Goal: Find specific page/section: Find specific page/section

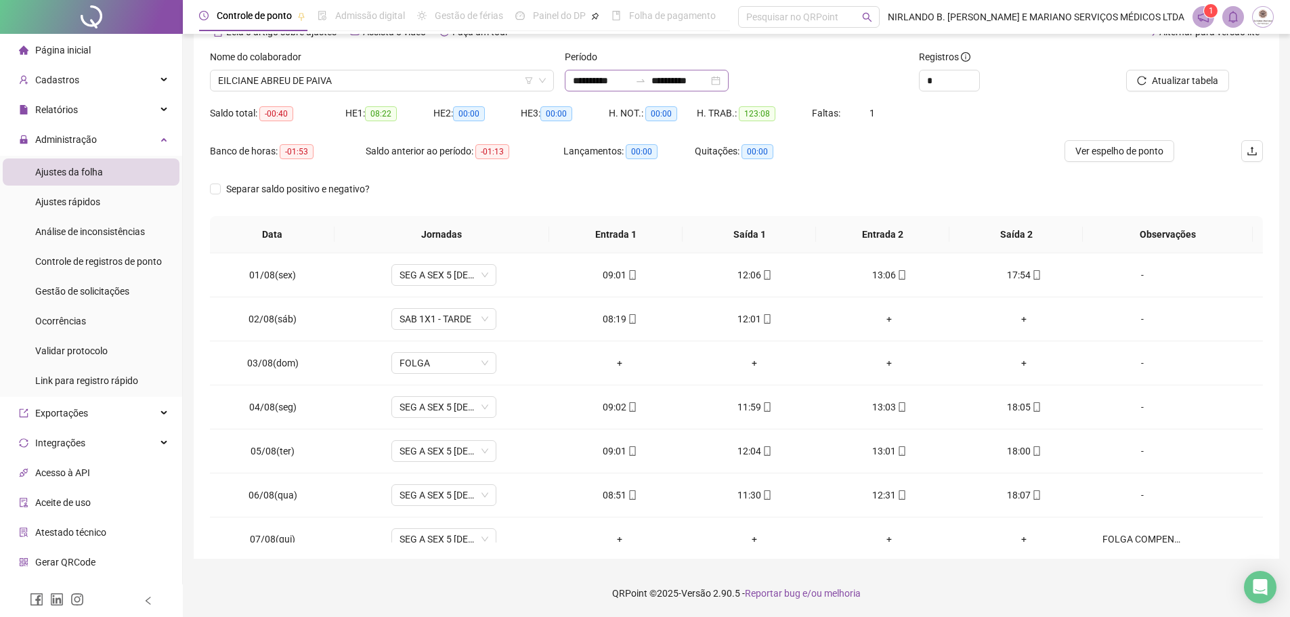
scroll to position [591, 0]
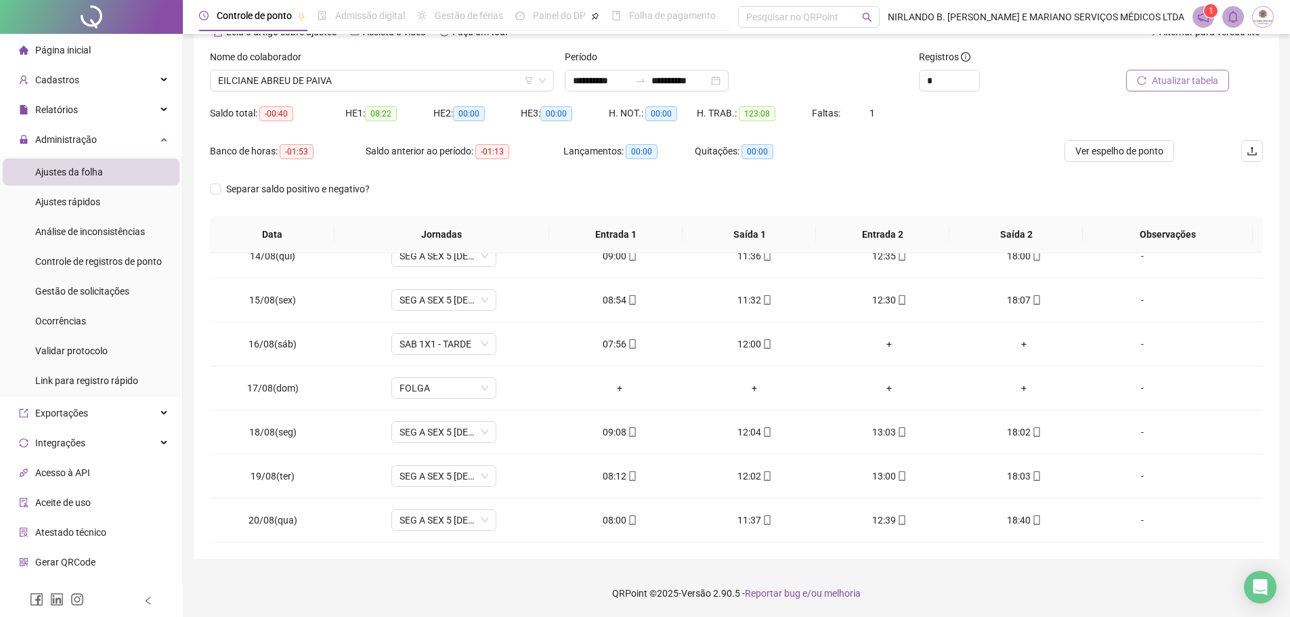
click at [1157, 80] on span "Atualizar tabela" at bounding box center [1185, 80] width 66 height 15
click at [1166, 87] on span "Atualizar tabela" at bounding box center [1185, 80] width 66 height 15
click at [390, 83] on span "EILCIANE ABREU DE PAIVA" at bounding box center [382, 80] width 328 height 20
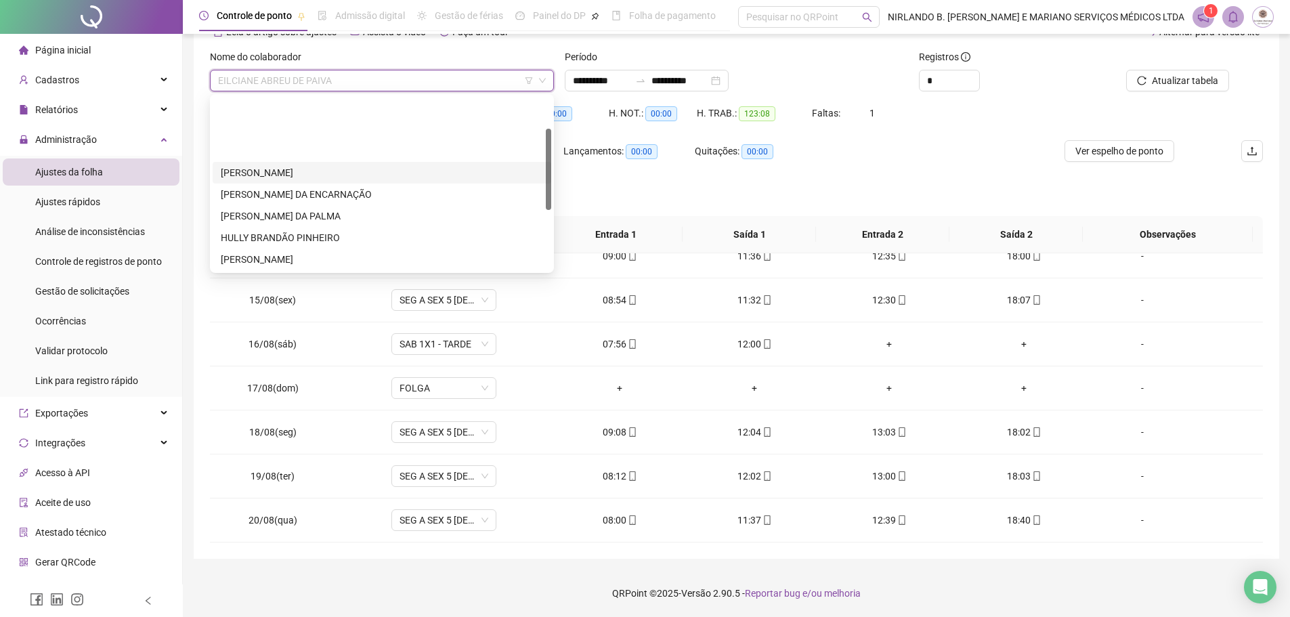
scroll to position [195, 0]
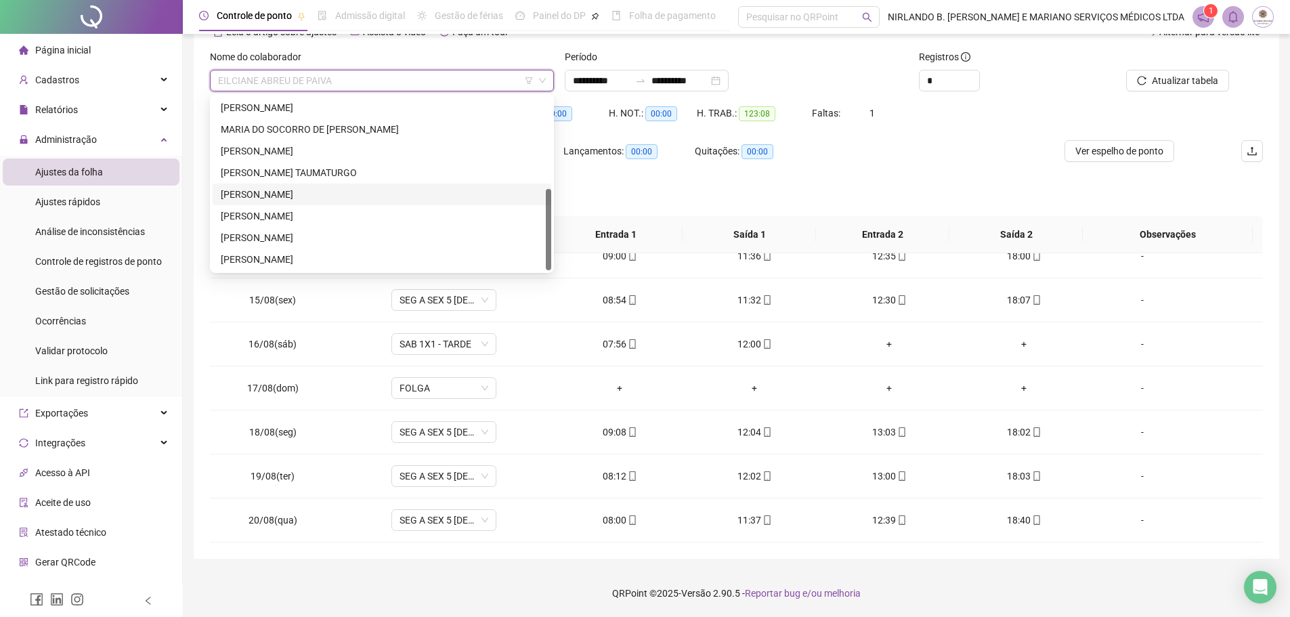
click at [264, 196] on div "[PERSON_NAME]" at bounding box center [382, 194] width 322 height 15
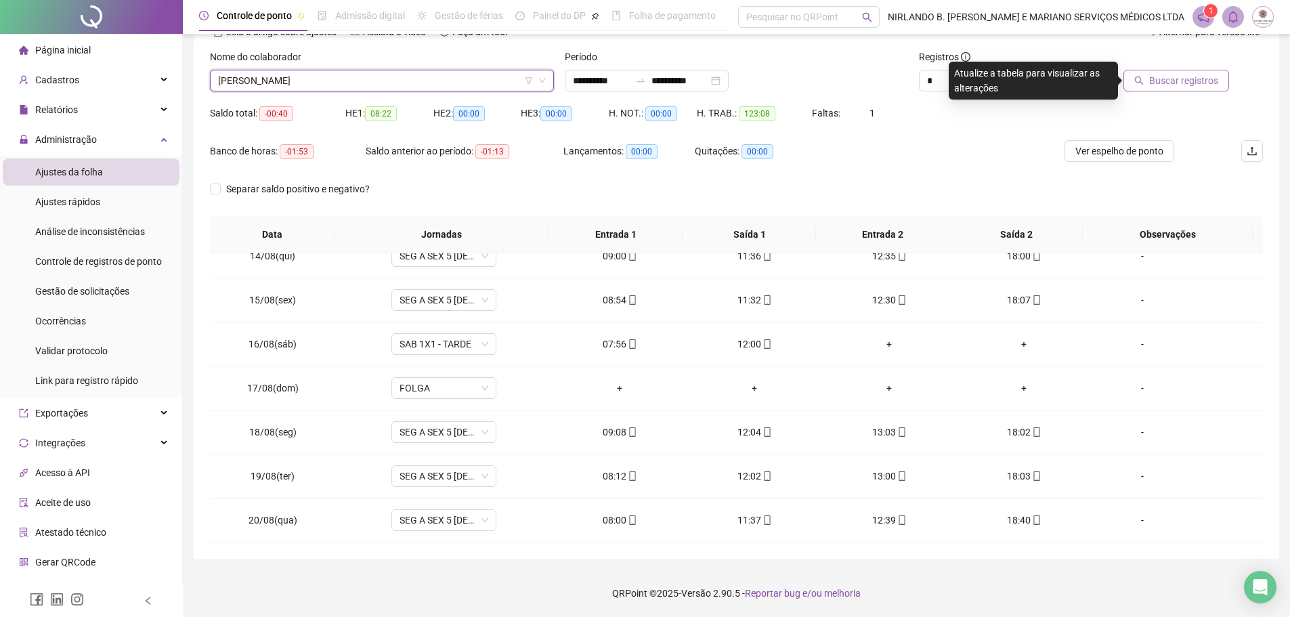
click at [1194, 74] on span "Buscar registros" at bounding box center [1183, 80] width 69 height 15
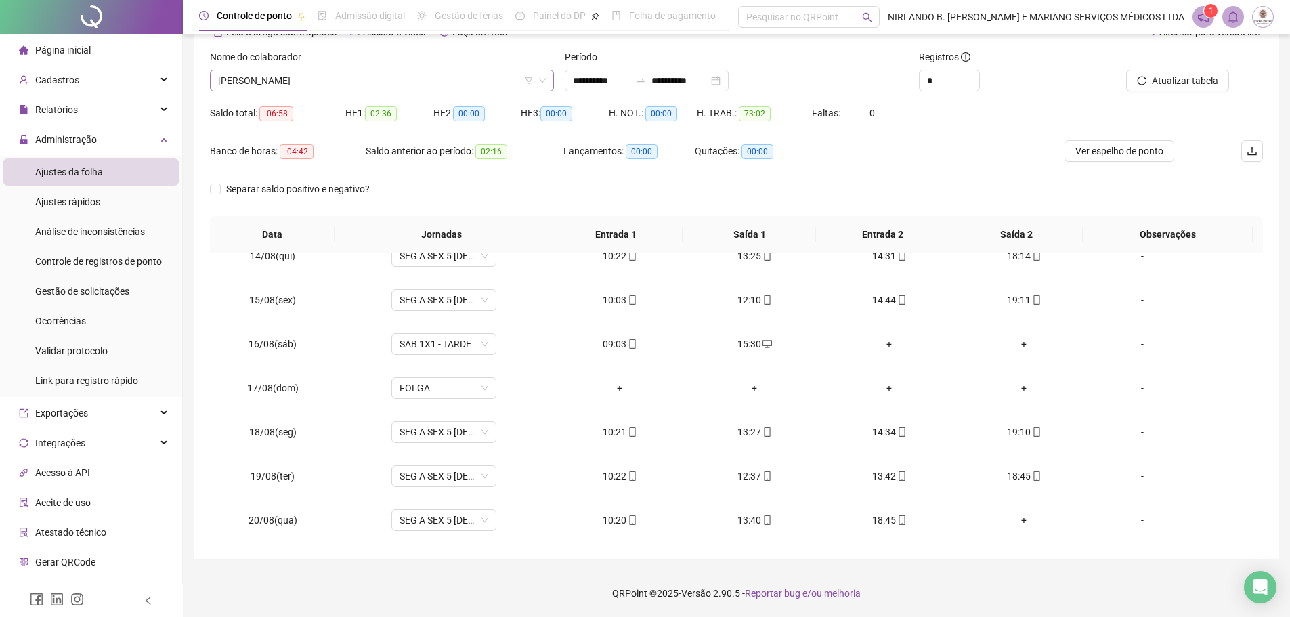
click at [367, 87] on span "[PERSON_NAME]" at bounding box center [382, 80] width 328 height 20
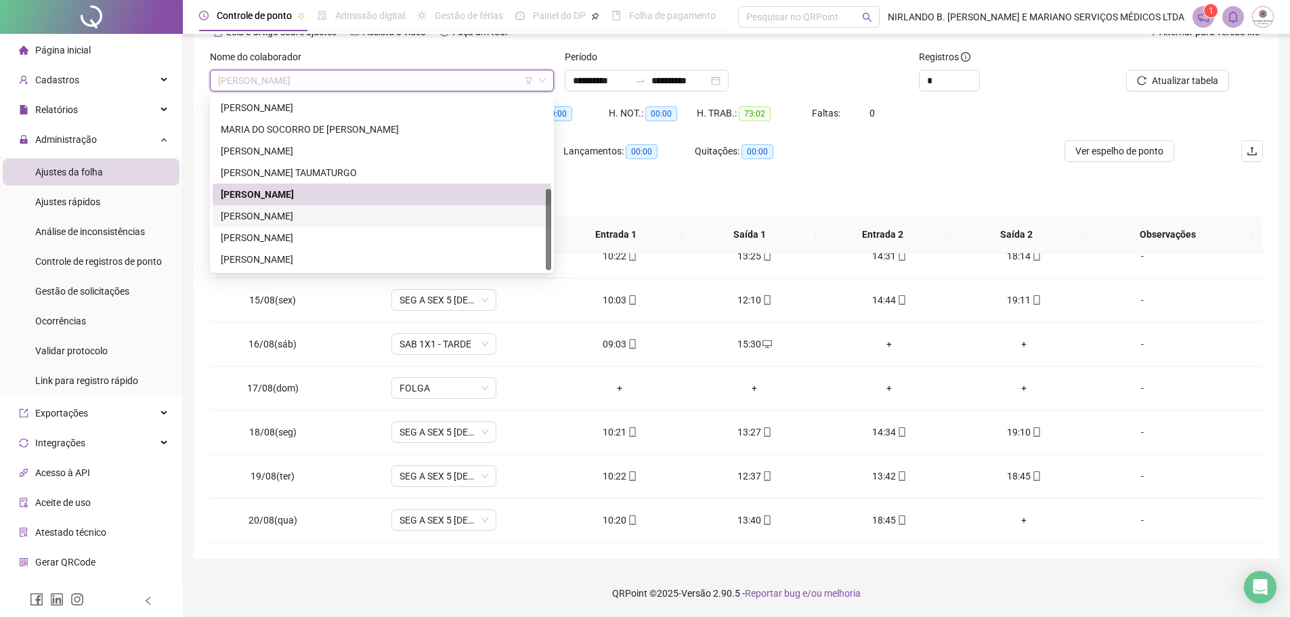
scroll to position [0, 0]
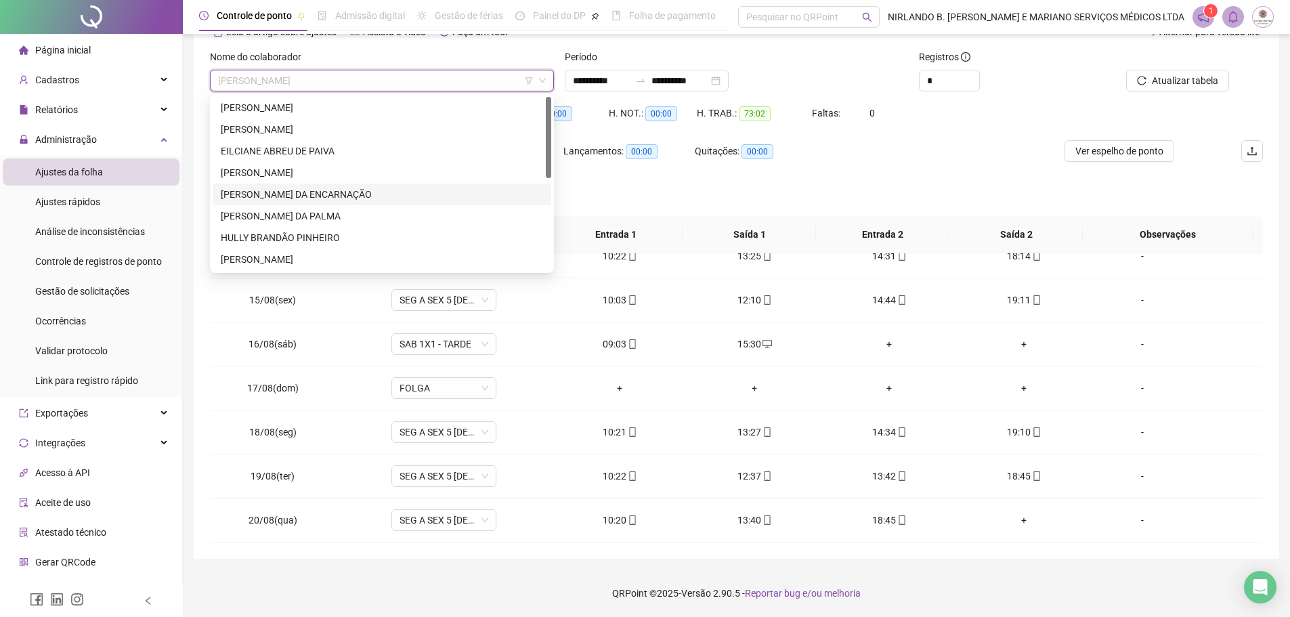
click at [305, 196] on div "[PERSON_NAME] DA ENCARNAÇÃO" at bounding box center [382, 194] width 322 height 15
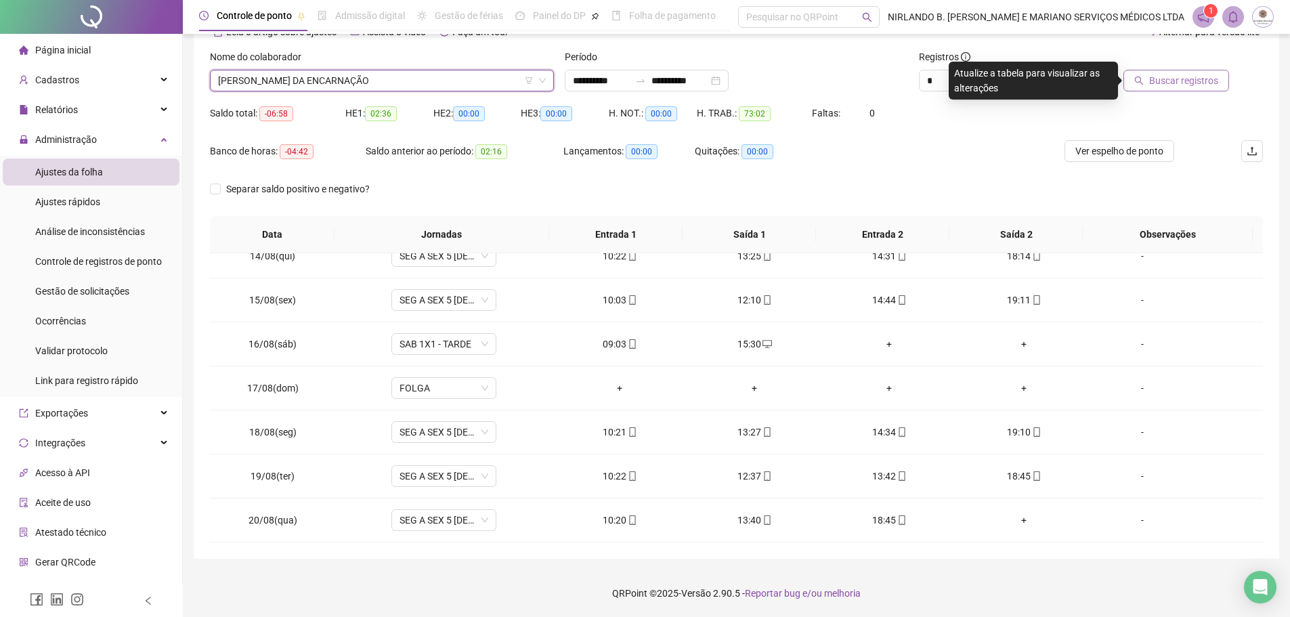
click at [1160, 86] on span "Buscar registros" at bounding box center [1183, 80] width 69 height 15
click at [321, 78] on span "[PERSON_NAME] DA ENCARNAÇÃO" at bounding box center [382, 80] width 328 height 20
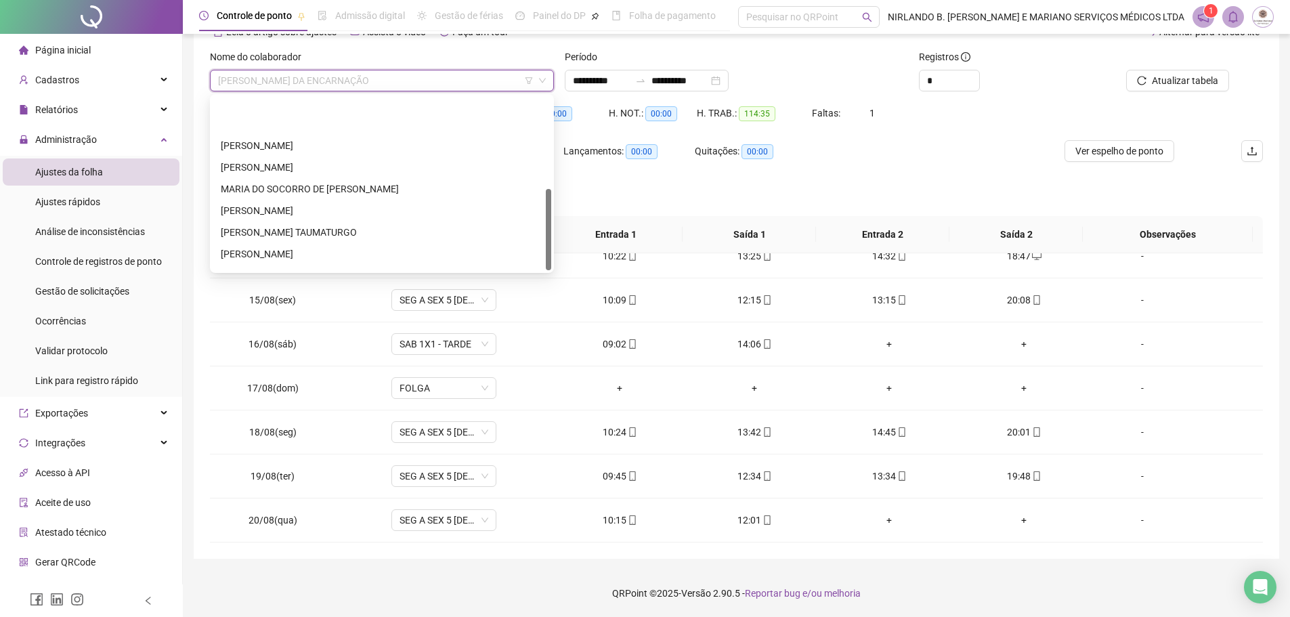
scroll to position [195, 0]
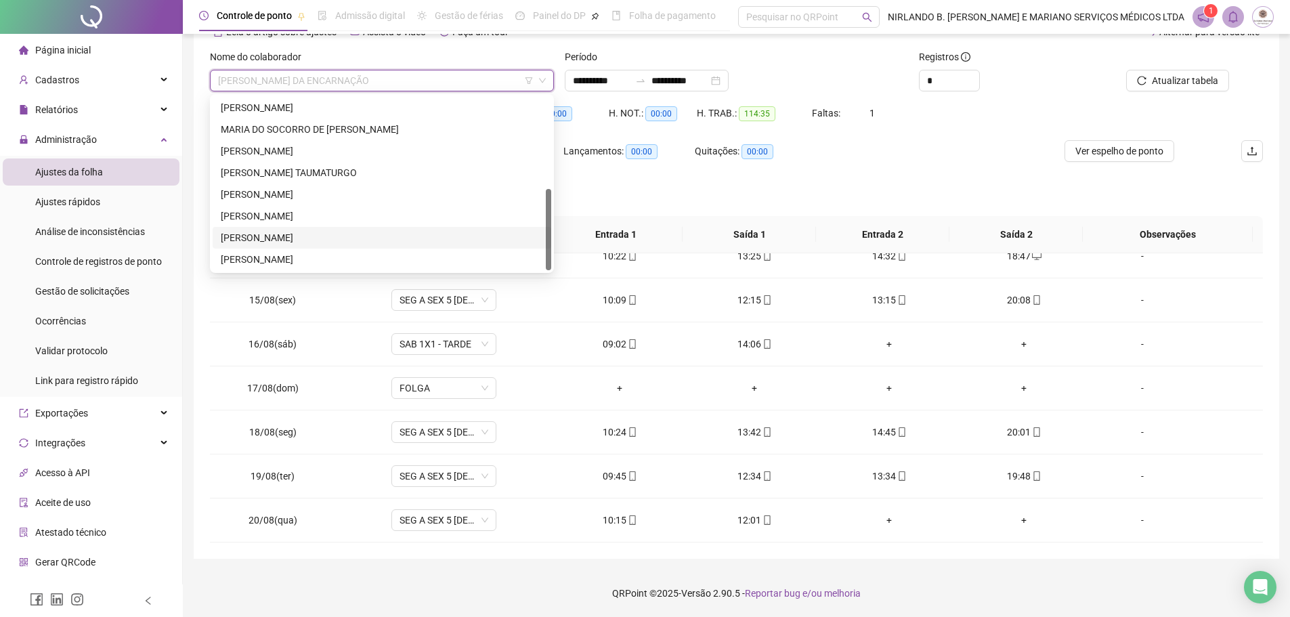
click at [246, 236] on div "[PERSON_NAME]" at bounding box center [382, 237] width 322 height 15
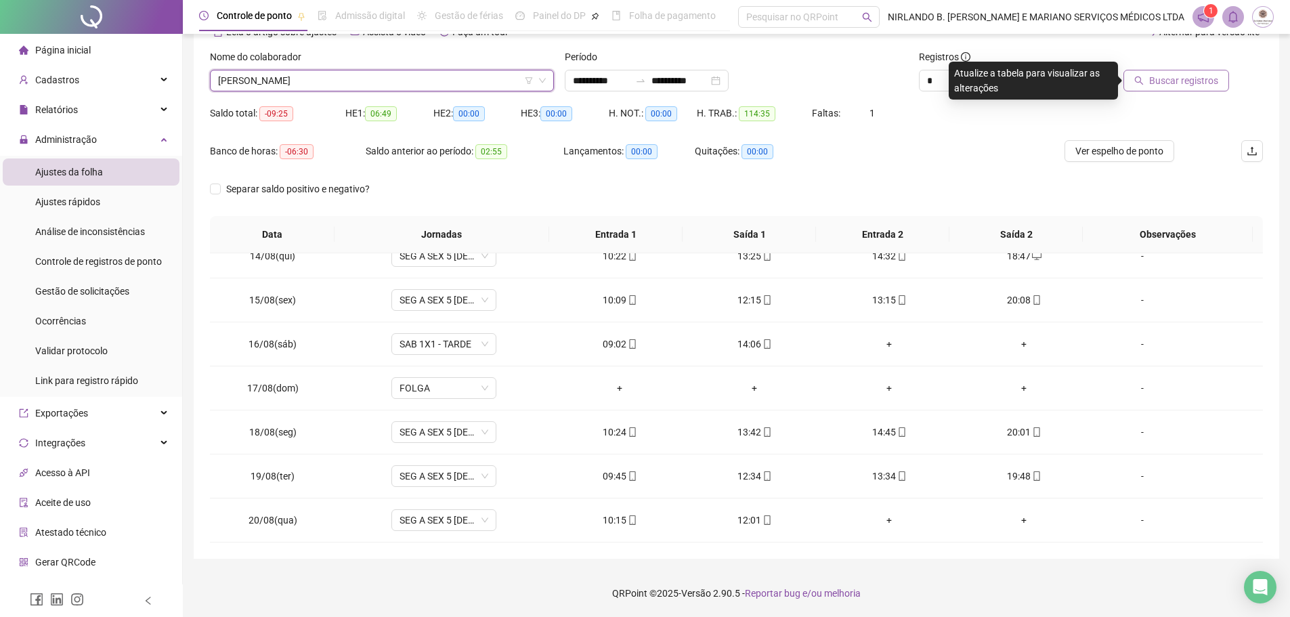
click at [1216, 72] on button "Buscar registros" at bounding box center [1176, 81] width 106 height 22
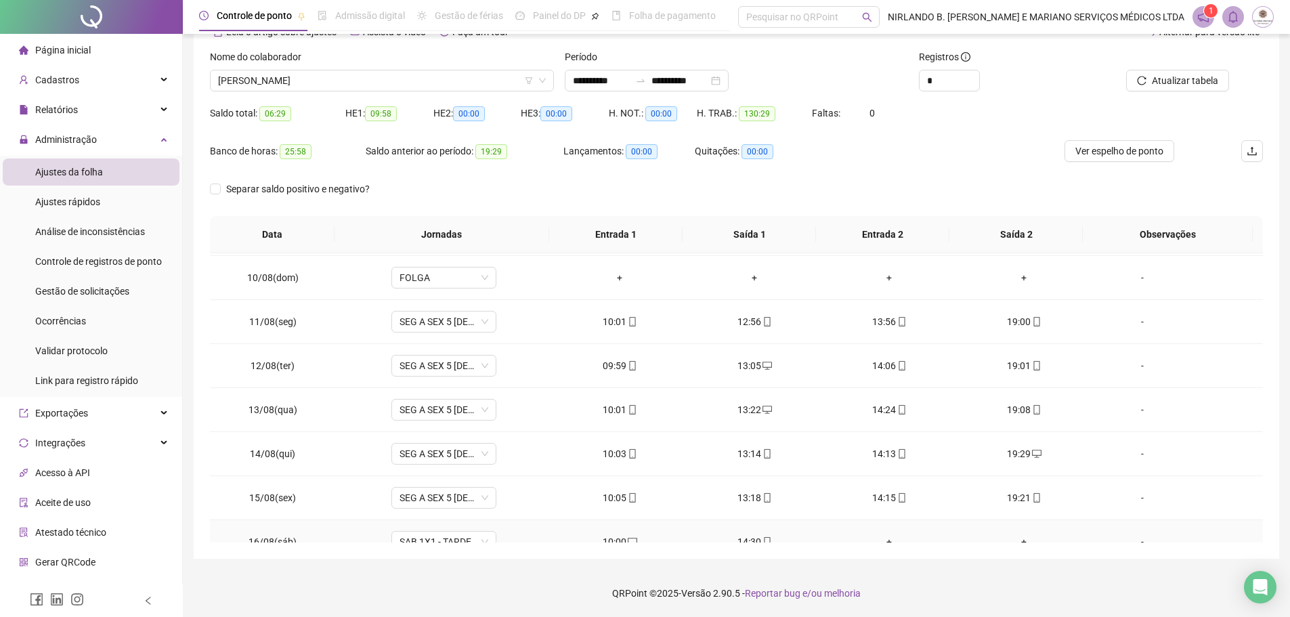
scroll to position [388, 0]
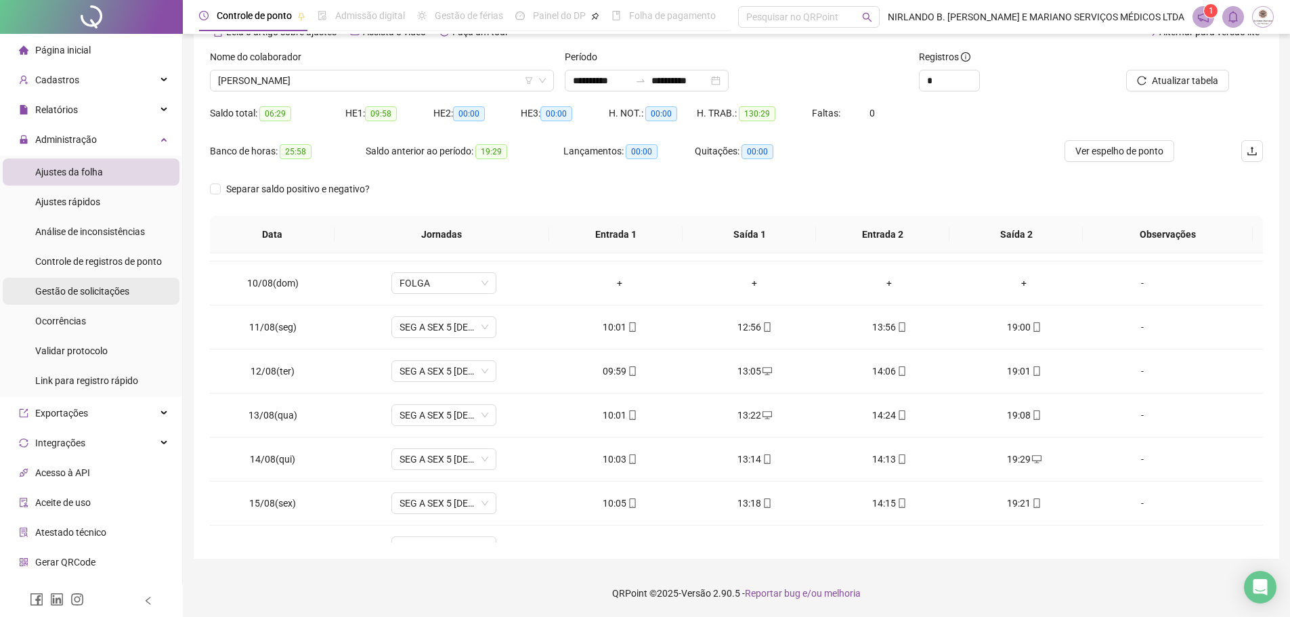
click at [74, 289] on span "Gestão de solicitações" at bounding box center [82, 291] width 94 height 11
